Goal: Task Accomplishment & Management: Use online tool/utility

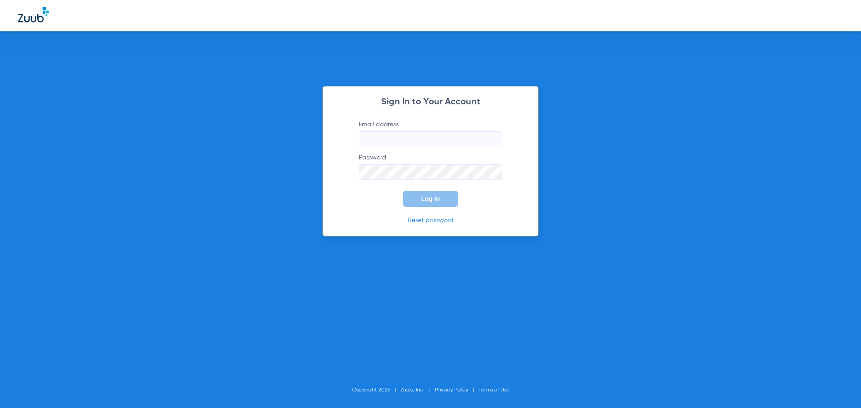
type input "[EMAIL_ADDRESS][DOMAIN_NAME]"
click at [437, 200] on span "Log In" at bounding box center [430, 198] width 19 height 7
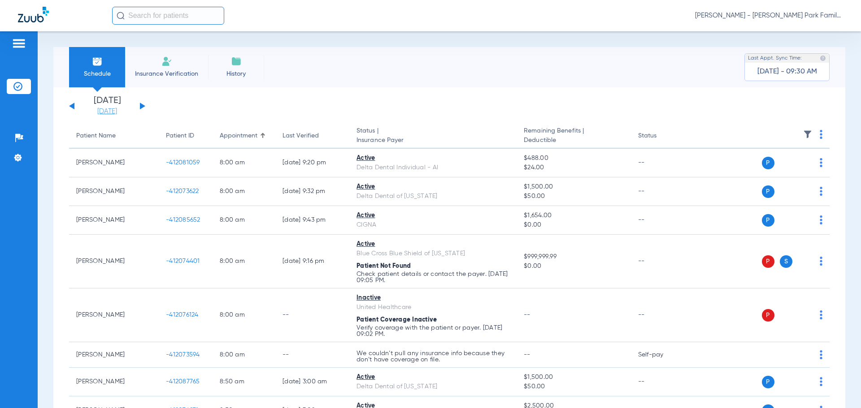
click at [115, 109] on link "[DATE]" at bounding box center [107, 111] width 54 height 9
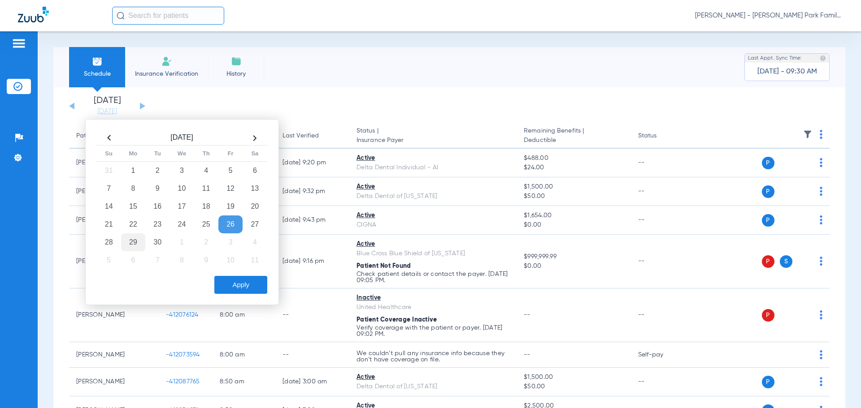
click at [131, 245] on td "29" at bounding box center [133, 243] width 24 height 18
click at [234, 283] on button "Apply" at bounding box center [240, 285] width 53 height 18
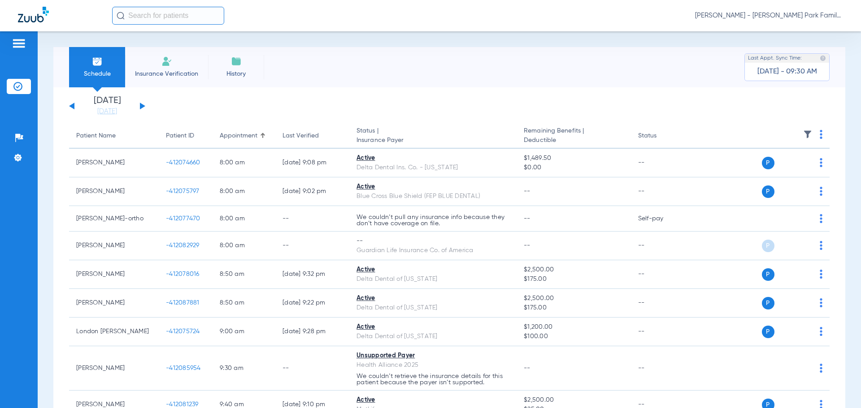
click at [803, 130] on img at bounding box center [807, 134] width 9 height 9
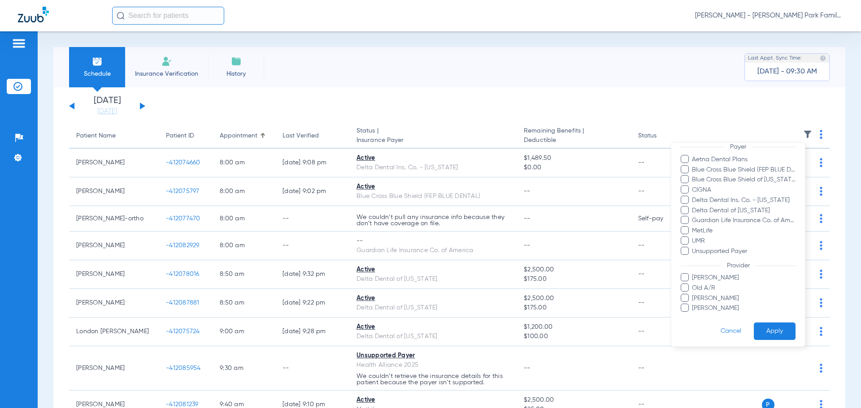
scroll to position [92, 0]
click at [707, 305] on span "[PERSON_NAME]" at bounding box center [743, 305] width 104 height 9
click at [693, 312] on input "[PERSON_NAME]" at bounding box center [693, 312] width 0 height 0
click at [781, 330] on button "Apply" at bounding box center [775, 328] width 42 height 17
